Goal: Task Accomplishment & Management: Use online tool/utility

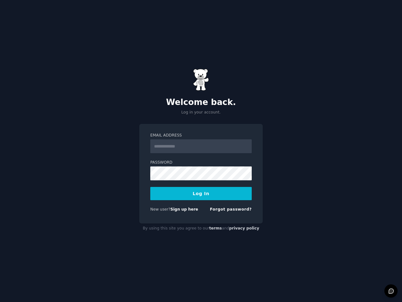
click at [205, 148] on input "Email Address" at bounding box center [200, 146] width 101 height 14
click at [140, 198] on div "Email Address Password Log In New user? Sign up here Forgot password?" at bounding box center [200, 173] width 123 height 99
click at [185, 209] on link "Sign up here" at bounding box center [184, 209] width 28 height 4
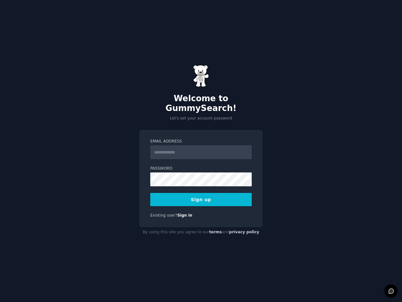
click at [189, 148] on input "Email Address" at bounding box center [200, 152] width 101 height 14
type input "**********"
click at [196, 194] on button "Sign up" at bounding box center [200, 199] width 101 height 13
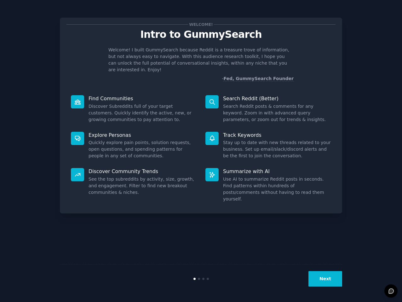
click at [320, 282] on button "Next" at bounding box center [325, 278] width 34 height 15
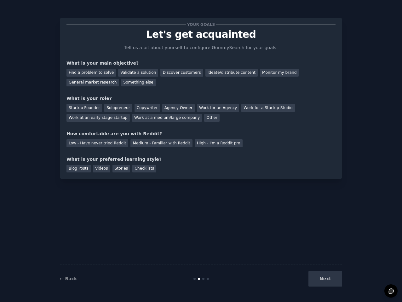
click at [320, 282] on div "Next" at bounding box center [295, 278] width 94 height 15
click at [328, 277] on div "Next" at bounding box center [295, 278] width 94 height 15
click at [99, 72] on div "Find a problem to solve" at bounding box center [90, 73] width 49 height 8
click at [136, 70] on div "Validate a solution" at bounding box center [138, 73] width 40 height 8
click at [163, 69] on div "Discover customers" at bounding box center [181, 73] width 42 height 8
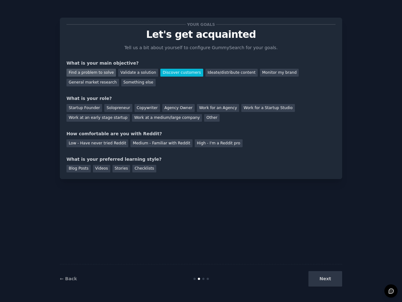
click at [93, 71] on div "Find a problem to solve" at bounding box center [90, 73] width 49 height 8
click at [321, 274] on div "Next" at bounding box center [295, 278] width 94 height 15
click at [320, 278] on div "Next" at bounding box center [295, 278] width 94 height 15
click at [113, 117] on div "Work at an early stage startup" at bounding box center [97, 118] width 63 height 8
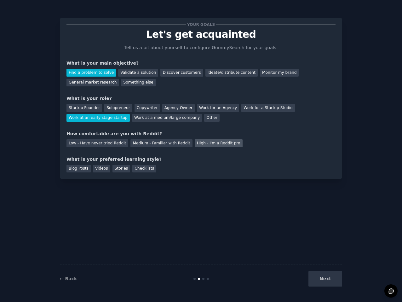
click at [198, 144] on div "High - I'm a Reddit pro" at bounding box center [219, 143] width 48 height 8
click at [122, 170] on div "Stories" at bounding box center [121, 169] width 18 height 8
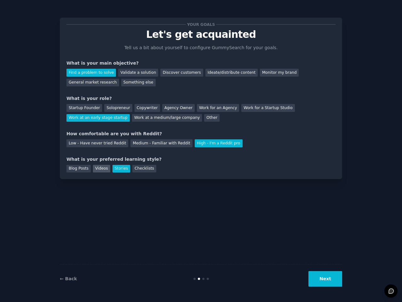
click at [99, 170] on div "Videos" at bounding box center [101, 169] width 17 height 8
click at [112, 170] on div "Stories" at bounding box center [121, 169] width 18 height 8
click at [77, 167] on div "Blog Posts" at bounding box center [78, 169] width 24 height 8
click at [320, 285] on button "Next" at bounding box center [325, 278] width 34 height 15
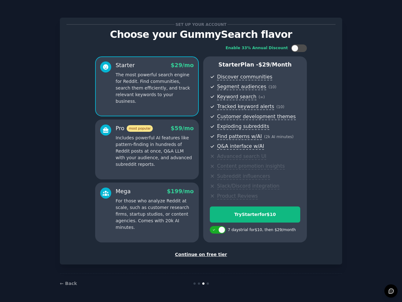
click at [212, 254] on div "Continue on free tier" at bounding box center [200, 254] width 269 height 7
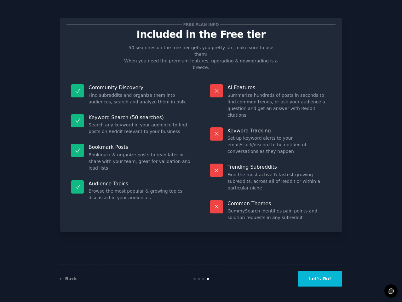
click at [325, 283] on button "Let's Go!" at bounding box center [320, 278] width 44 height 15
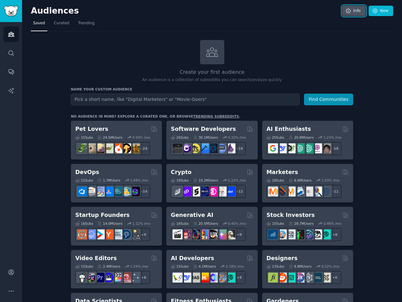
click at [356, 6] on link "Info" at bounding box center [353, 11] width 23 height 11
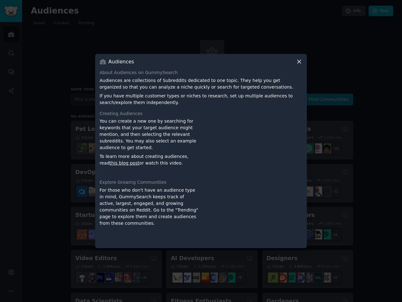
click at [298, 63] on icon at bounding box center [299, 61] width 7 height 7
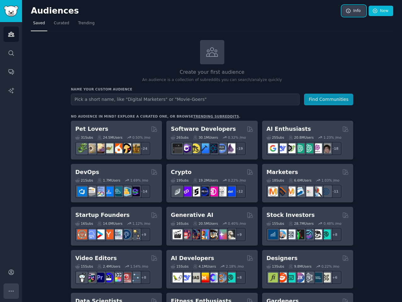
click at [11, 290] on icon "Sidebar" at bounding box center [11, 290] width 4 height 1
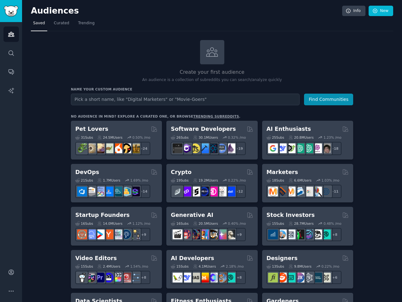
click at [11, 13] on img "Sidebar" at bounding box center [11, 11] width 14 height 11
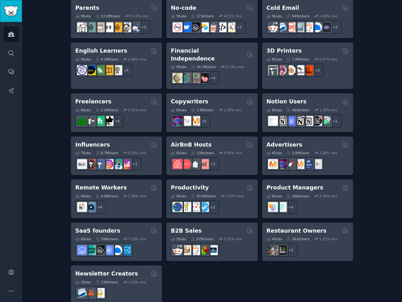
scroll to position [425, 0]
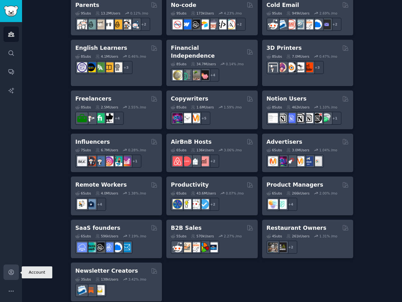
click at [11, 271] on icon "Sidebar" at bounding box center [11, 272] width 7 height 7
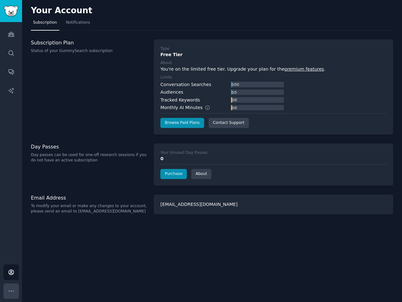
click at [11, 284] on button "More" at bounding box center [10, 290] width 15 height 15
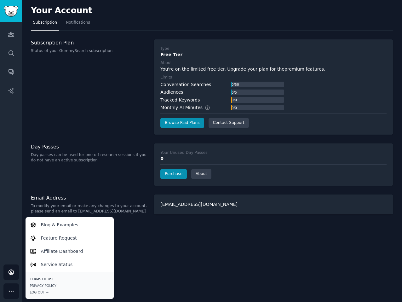
click at [38, 277] on link "Terms of Use" at bounding box center [69, 278] width 79 height 4
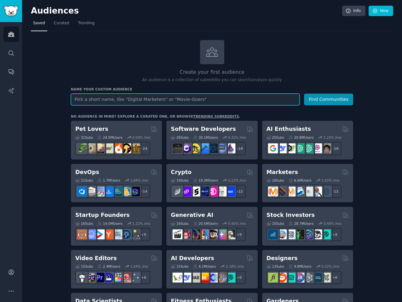
type input "a"
type input "saas"
click at [304, 93] on button "Find Communities" at bounding box center [328, 99] width 49 height 12
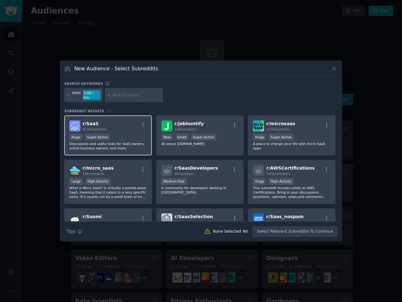
click at [131, 128] on div "r/ SaaS 413k members" at bounding box center [107, 125] width 77 height 11
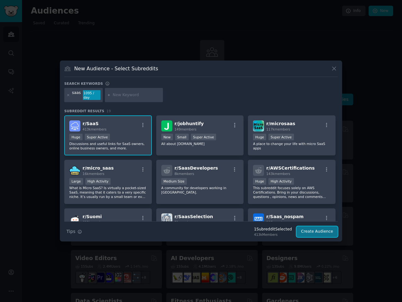
click at [314, 228] on button "Create Audience" at bounding box center [317, 231] width 42 height 11
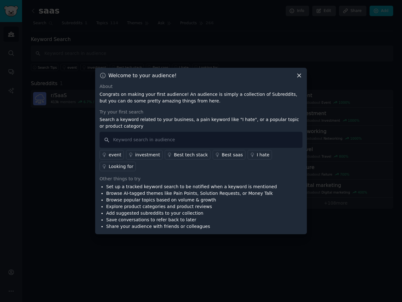
click at [300, 79] on icon at bounding box center [299, 75] width 7 height 7
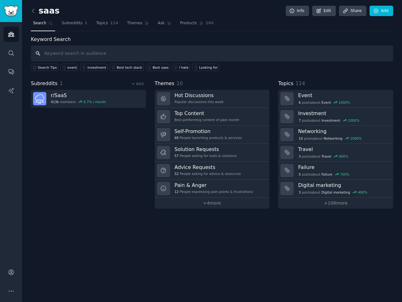
type input "¢"
click at [28, 11] on div "saas Info Edit Share Add Search Subreddits 1 Topics 114 Themes Ask Products 266…" at bounding box center [212, 151] width 380 height 302
click at [32, 11] on icon at bounding box center [33, 11] width 7 height 7
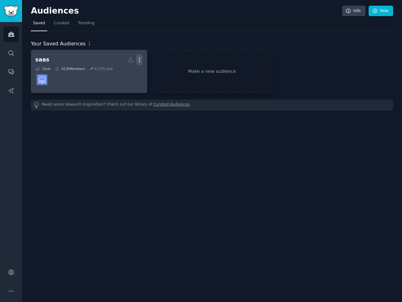
click at [137, 58] on icon "button" at bounding box center [139, 59] width 7 height 7
click at [113, 77] on div "Delete" at bounding box center [118, 72] width 30 height 13
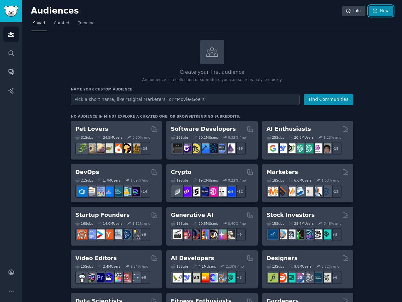
click at [371, 13] on link "New" at bounding box center [380, 11] width 25 height 11
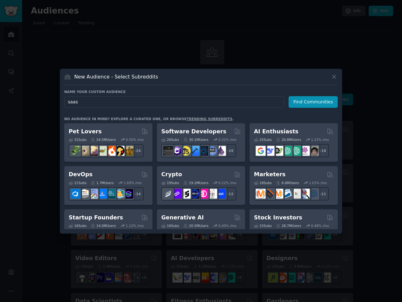
type input "saas"
click at [335, 76] on icon at bounding box center [333, 76] width 3 height 3
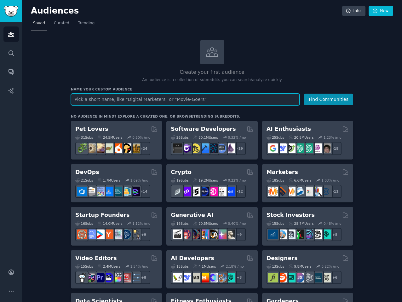
click at [101, 99] on input "text" at bounding box center [185, 99] width 229 height 12
type input "saas"
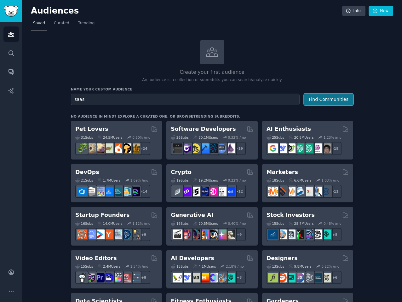
click at [329, 94] on button "Find Communities" at bounding box center [328, 99] width 49 height 12
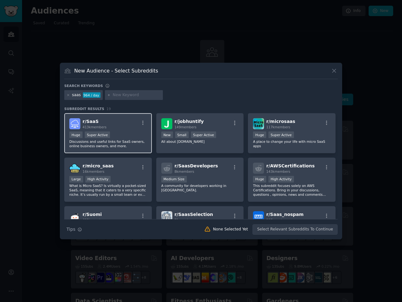
click at [131, 126] on div "r/ SaaS 413k members" at bounding box center [107, 123] width 77 height 11
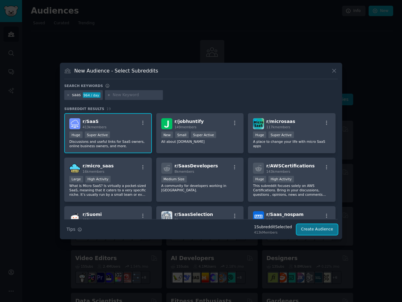
click at [325, 229] on button "Create Audience" at bounding box center [317, 229] width 42 height 11
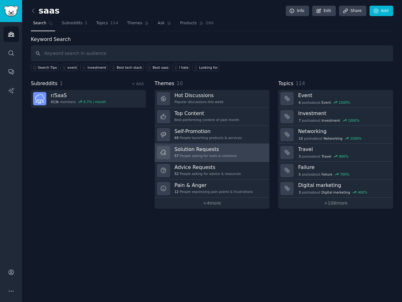
click at [204, 154] on div "57 People asking for tools & solutions" at bounding box center [205, 155] width 62 height 4
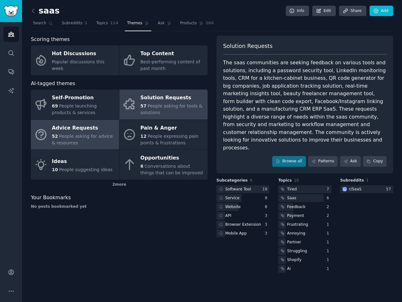
click at [73, 139] on div "52 People asking for advice & resources" at bounding box center [84, 139] width 64 height 13
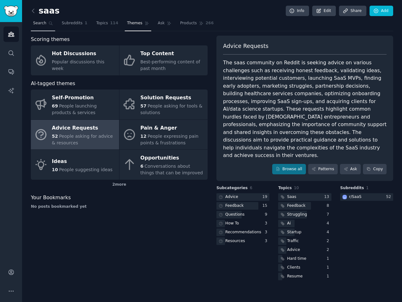
click at [35, 25] on span "Search" at bounding box center [39, 23] width 13 height 6
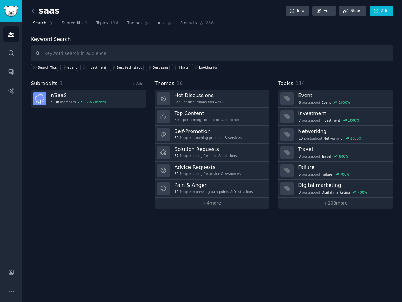
click at [120, 229] on div "saas Info Edit Share Add Search Subreddits 1 Topics 114 Themes Ask Products 266…" at bounding box center [212, 151] width 380 height 302
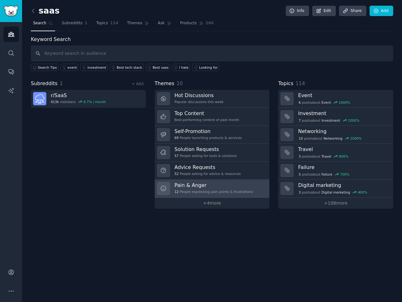
click at [236, 197] on link "Pain & Anger 12 People expressing pain points & frustrations" at bounding box center [212, 188] width 115 height 18
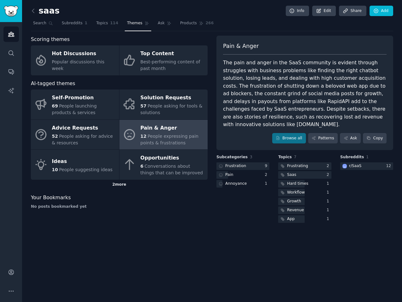
click at [110, 184] on div "2 more" at bounding box center [119, 184] width 177 height 10
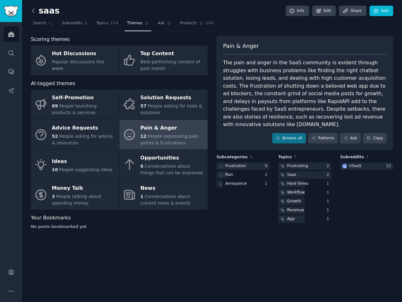
click at [34, 13] on icon at bounding box center [33, 11] width 7 height 7
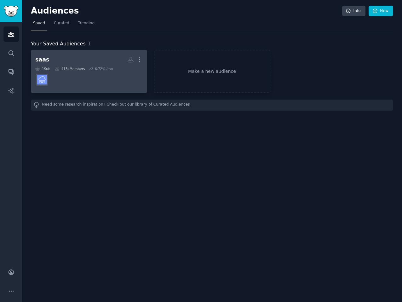
click at [74, 84] on dd at bounding box center [88, 80] width 107 height 18
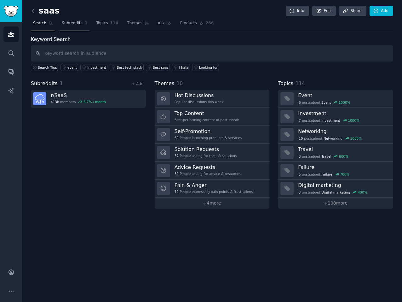
click at [80, 26] on link "Subreddits 1" at bounding box center [74, 24] width 30 height 13
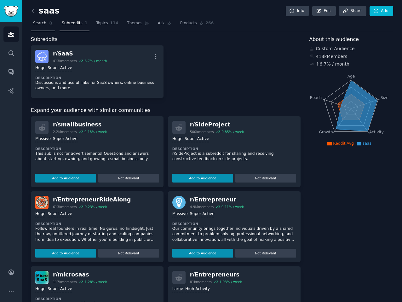
click at [42, 24] on span "Search" at bounding box center [39, 23] width 13 height 6
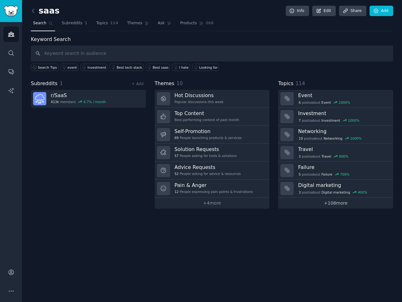
click at [337, 204] on link "+ 108 more" at bounding box center [335, 202] width 115 height 11
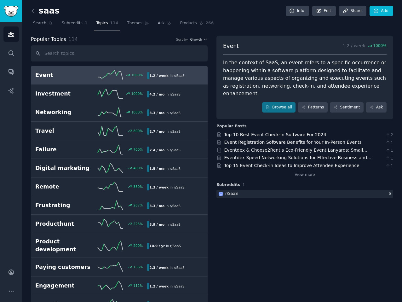
click at [200, 37] on div "Popular Topics 114 Sort by Growth" at bounding box center [119, 40] width 177 height 8
click at [201, 38] on span "Growth" at bounding box center [196, 39] width 12 height 4
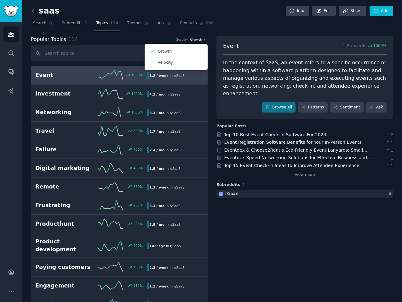
click at [201, 38] on span "Growth" at bounding box center [196, 39] width 12 height 4
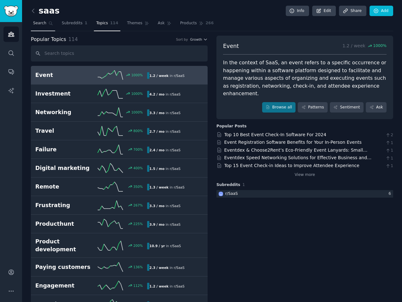
click at [37, 25] on span "Search" at bounding box center [39, 23] width 13 height 6
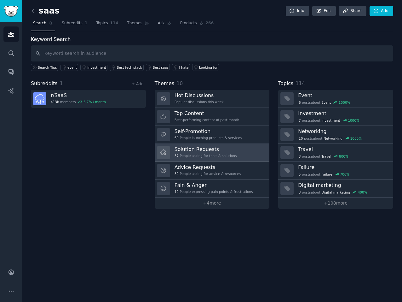
click at [221, 155] on div "57 People asking for tools & solutions" at bounding box center [205, 155] width 62 height 4
